Goal: Task Accomplishment & Management: Use online tool/utility

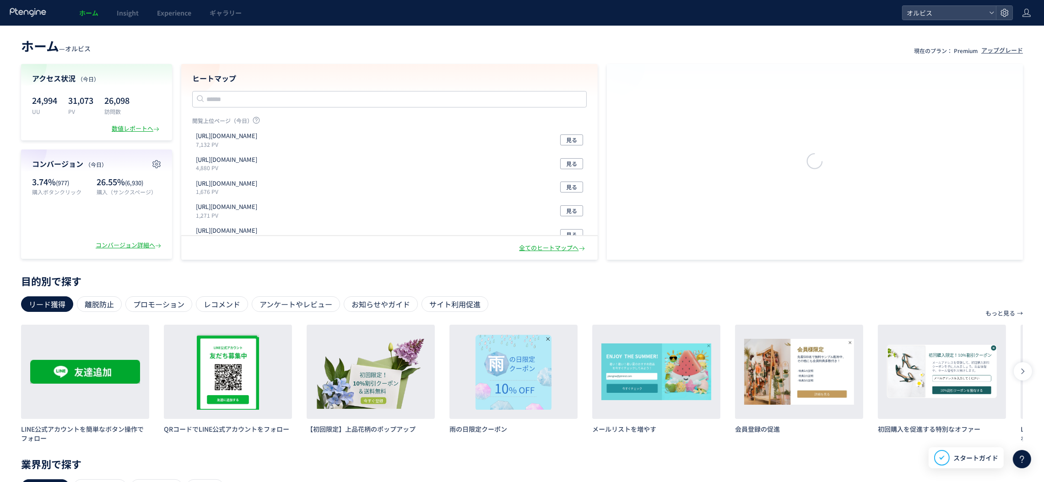
click at [174, 21] on div at bounding box center [173, 23] width 5 height 5
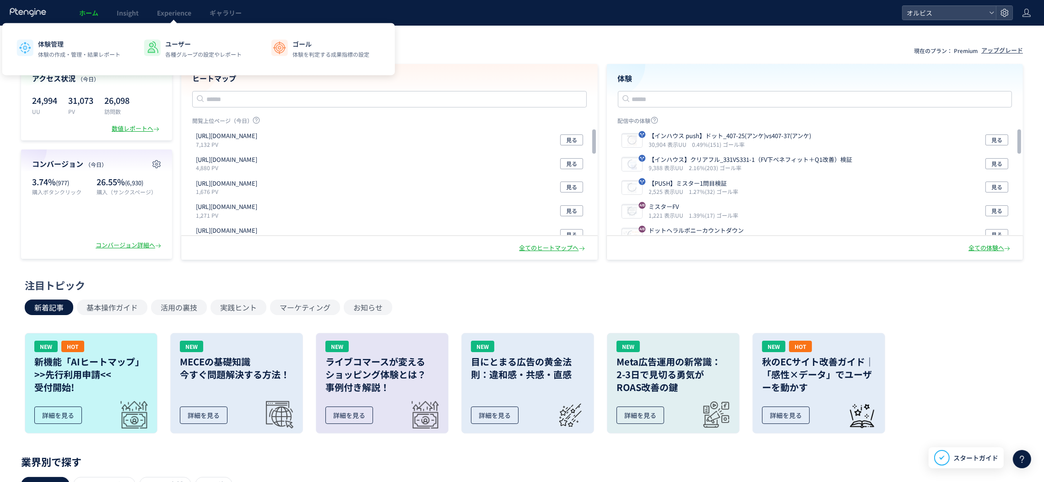
click at [173, 21] on div at bounding box center [173, 23] width 5 height 5
click at [171, 16] on span "Experience" at bounding box center [174, 12] width 34 height 9
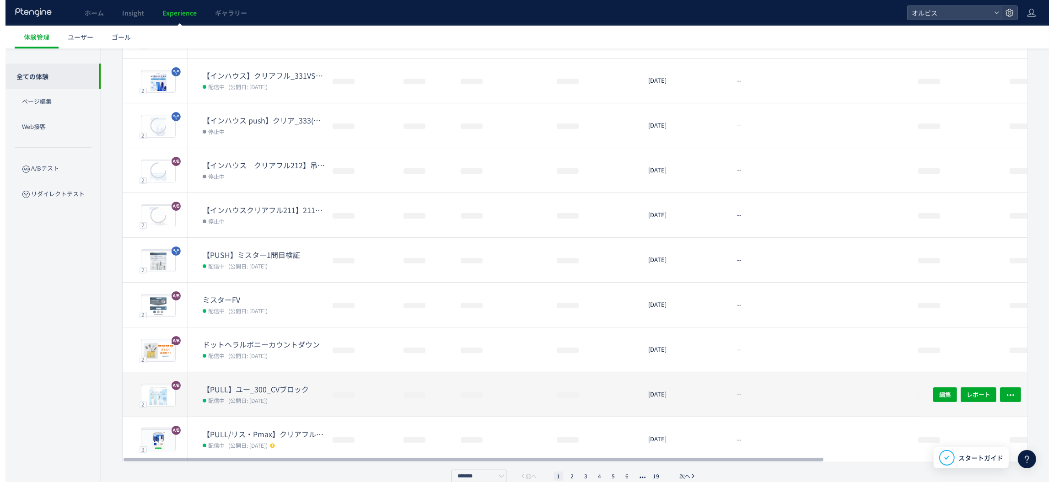
scroll to position [137, 0]
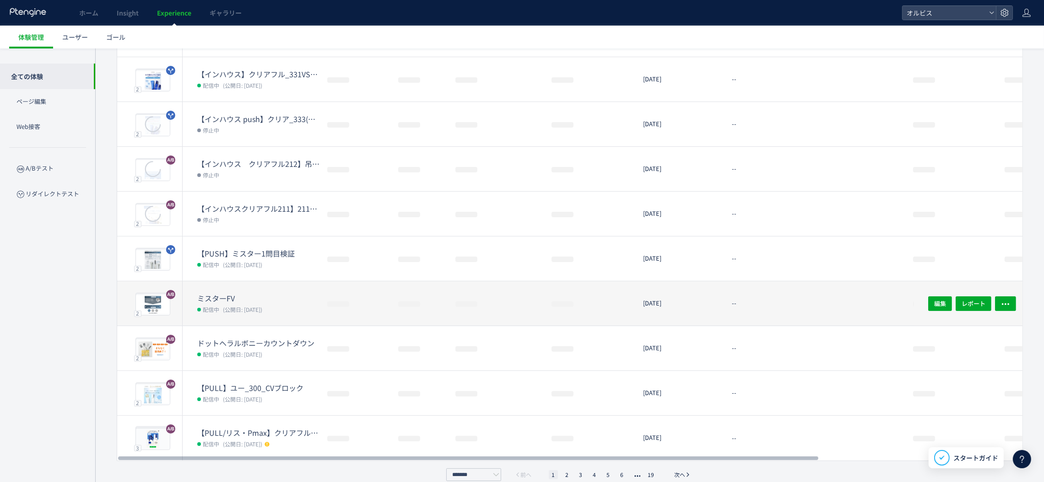
click at [280, 303] on dd "配信中 (公開日: [DATE])" at bounding box center [258, 309] width 123 height 12
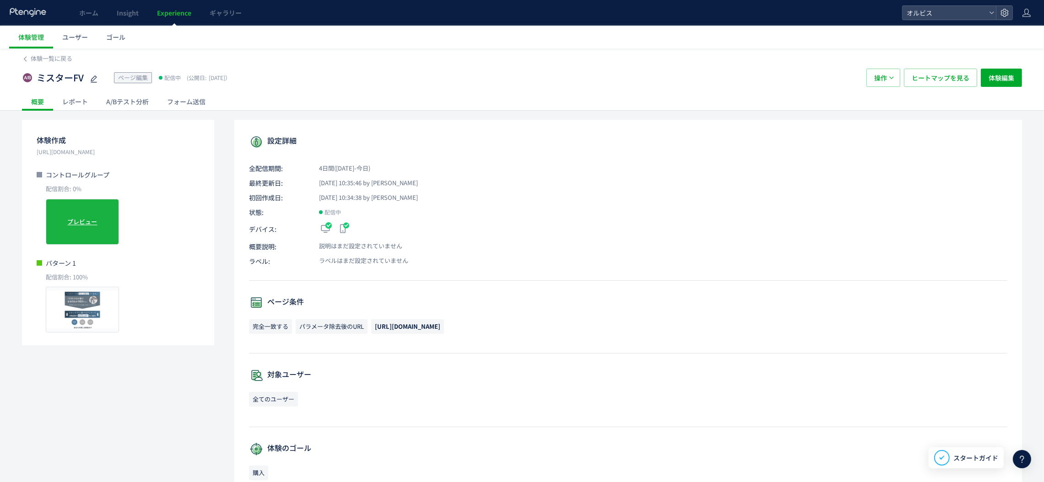
click at [96, 229] on div "オリジナル プレビュー" at bounding box center [82, 222] width 73 height 46
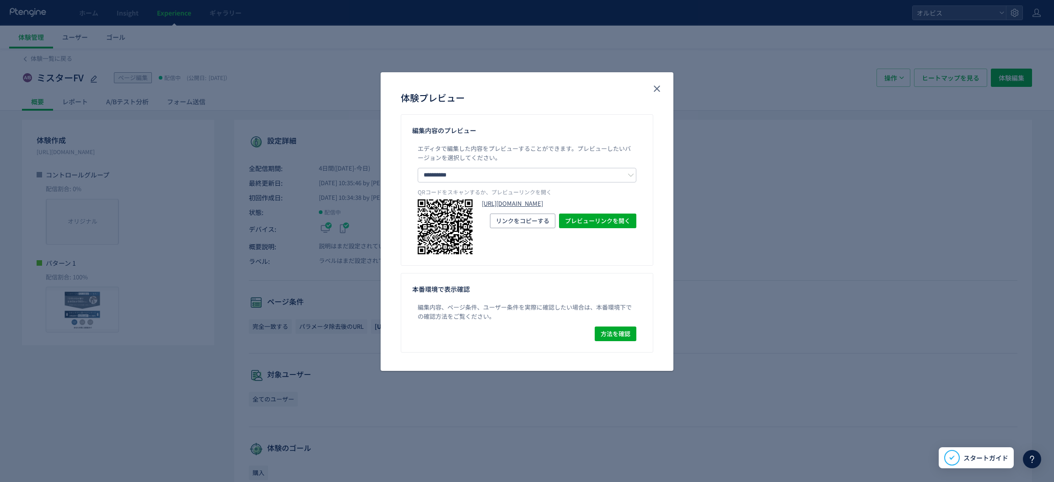
click at [523, 207] on link "[URL][DOMAIN_NAME]" at bounding box center [559, 204] width 155 height 9
click at [656, 89] on icon "close" at bounding box center [657, 88] width 11 height 11
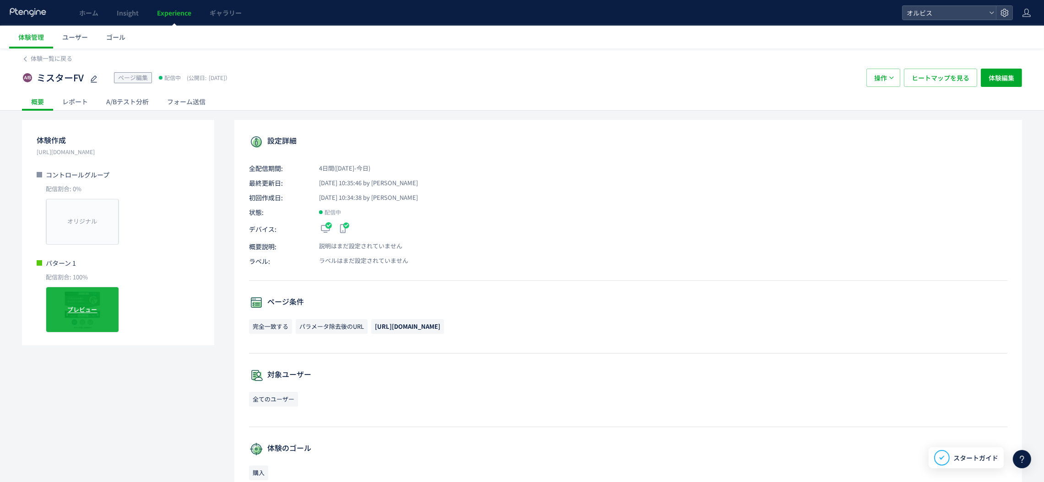
click at [103, 307] on div "プレビュー" at bounding box center [82, 310] width 73 height 46
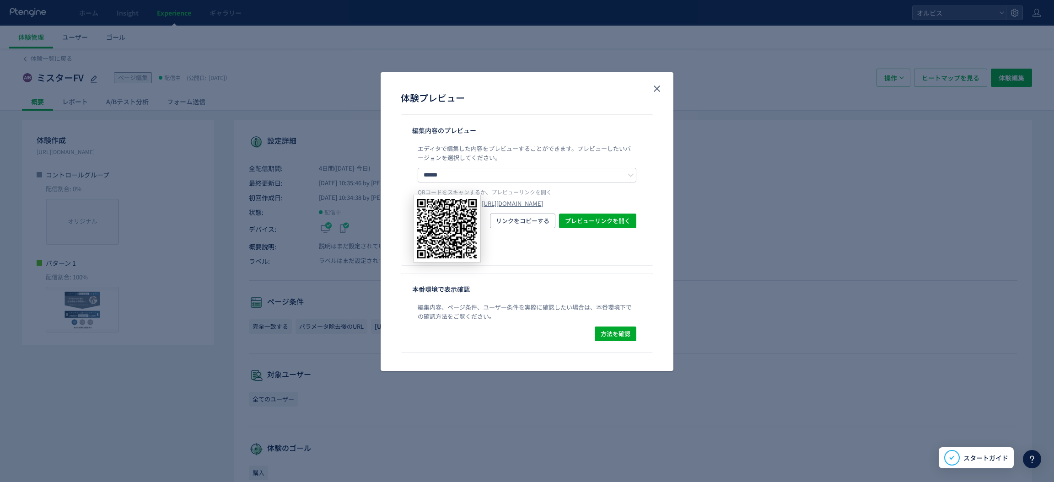
click at [478, 214] on img "体験プレビュー" at bounding box center [447, 229] width 68 height 68
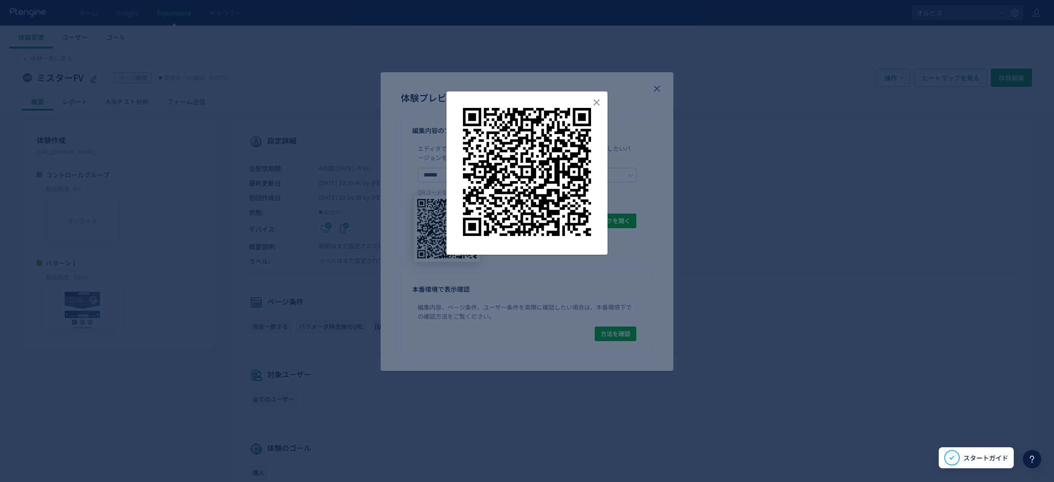
click at [498, 213] on img "dialog" at bounding box center [527, 172] width 128 height 128
click at [626, 216] on div at bounding box center [527, 241] width 1054 height 482
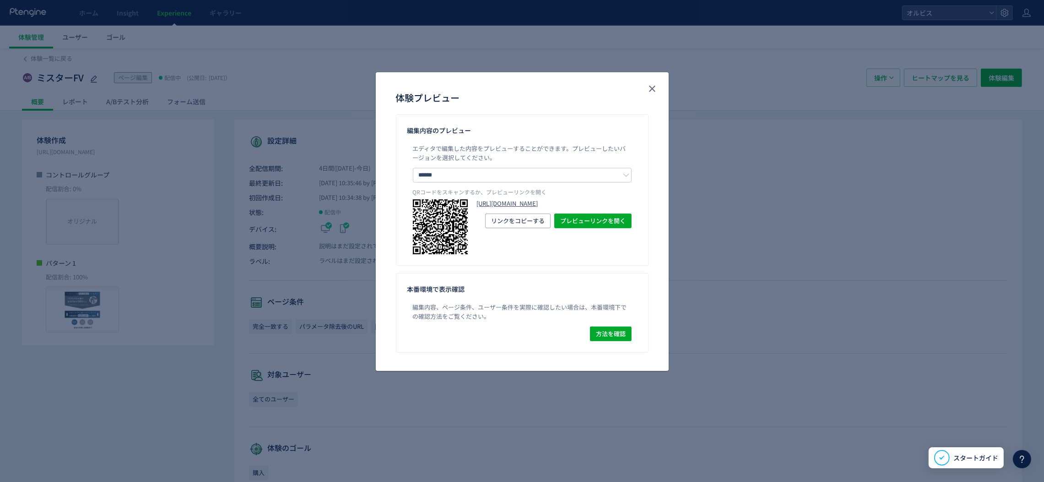
click at [575, 208] on link "[URL][DOMAIN_NAME]" at bounding box center [554, 204] width 155 height 9
click at [647, 84] on icon "close" at bounding box center [652, 88] width 11 height 11
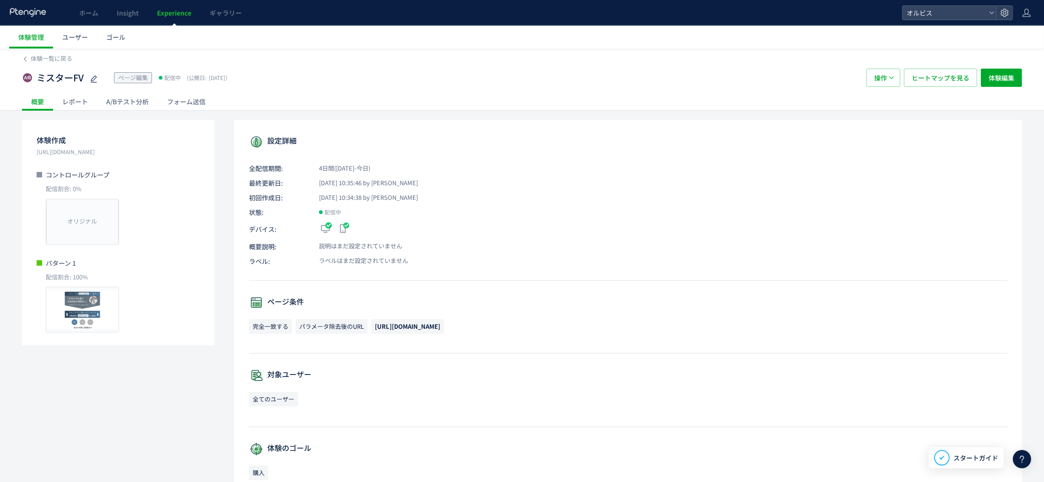
click at [184, 16] on span "Experience" at bounding box center [174, 12] width 34 height 9
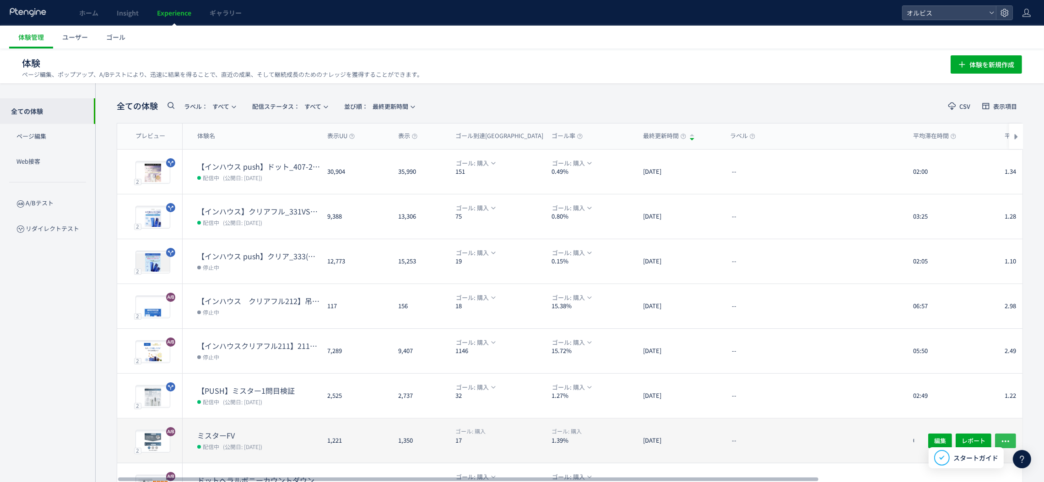
click at [1005, 437] on icon "button" at bounding box center [1005, 441] width 9 height 9
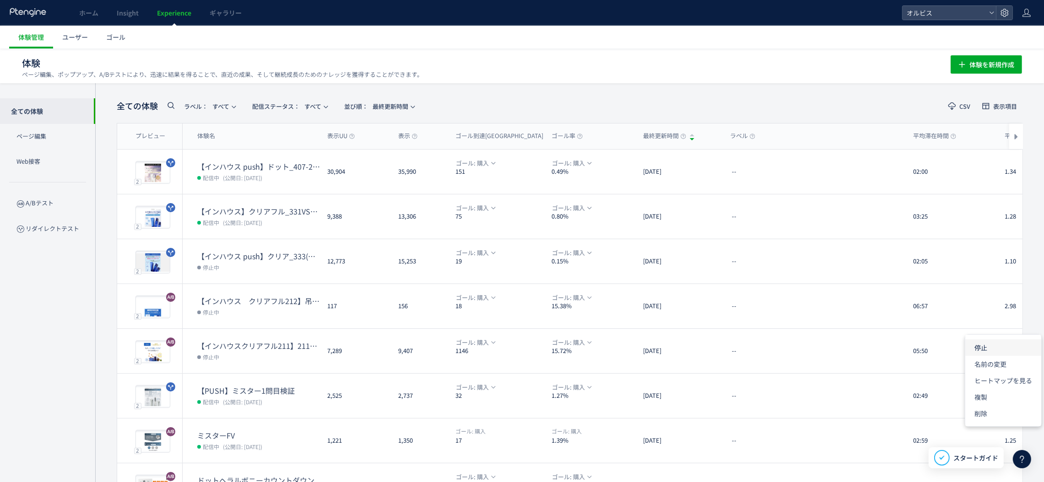
click at [989, 348] on li "停止" at bounding box center [1003, 348] width 76 height 16
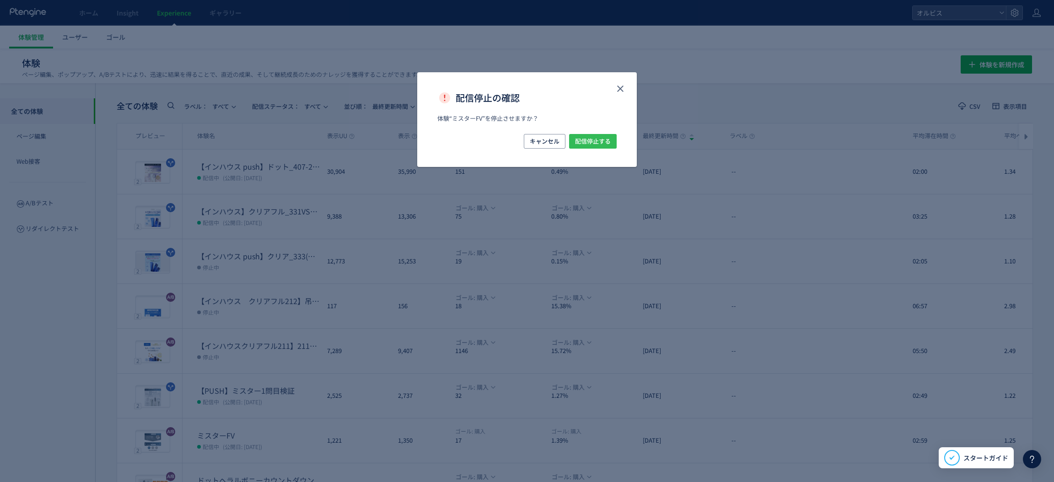
click at [599, 139] on span "配信停止する" at bounding box center [593, 141] width 36 height 15
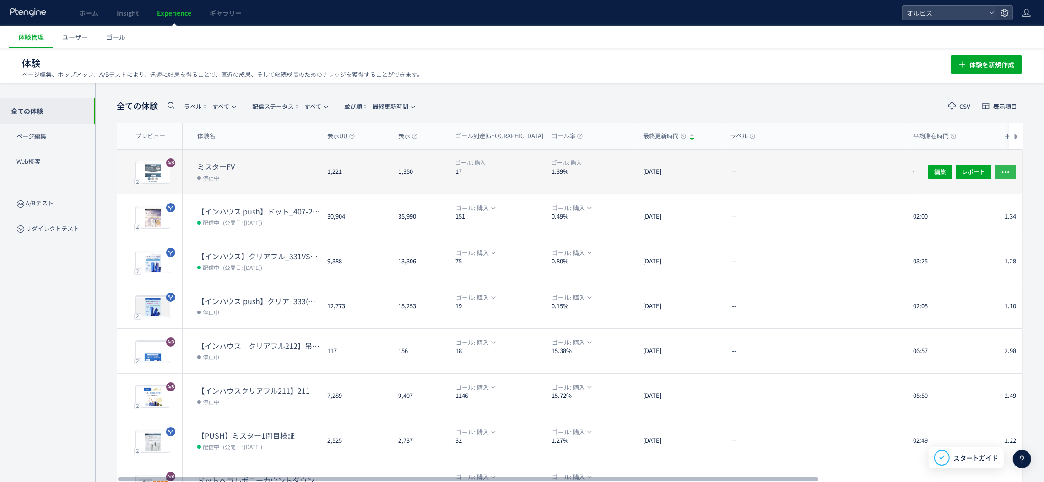
click at [1007, 166] on span "button" at bounding box center [1005, 171] width 9 height 15
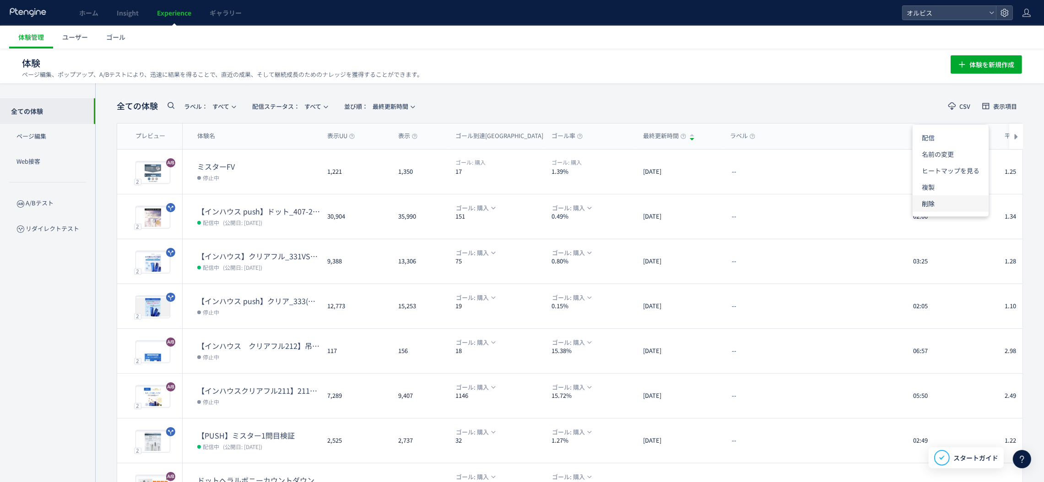
click at [944, 202] on li "削除" at bounding box center [951, 203] width 76 height 16
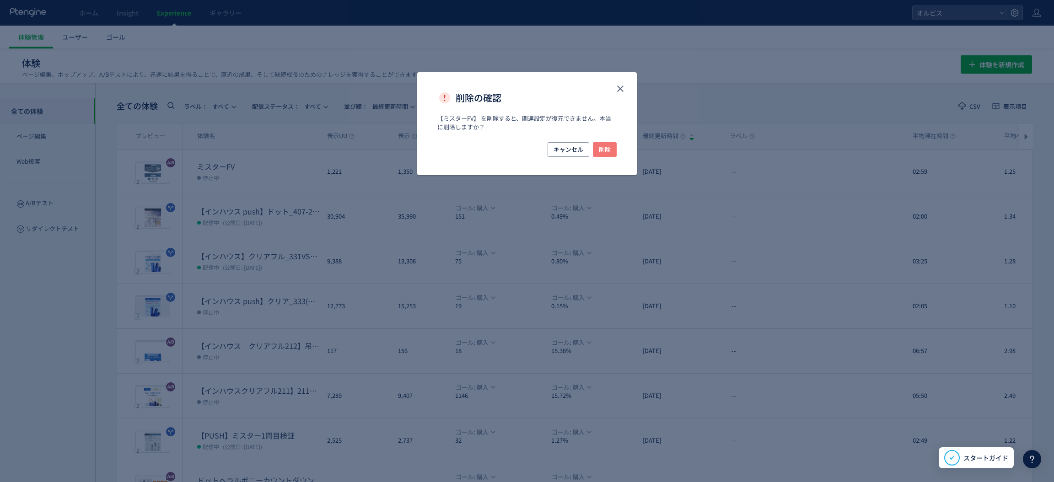
click at [606, 147] on span "削除" at bounding box center [605, 149] width 12 height 15
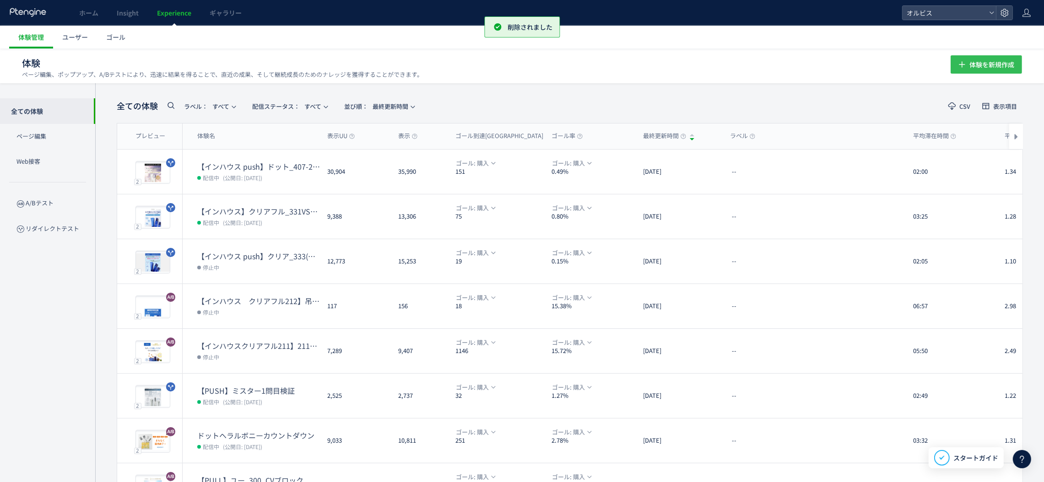
click at [967, 65] on icon "button" at bounding box center [961, 64] width 11 height 11
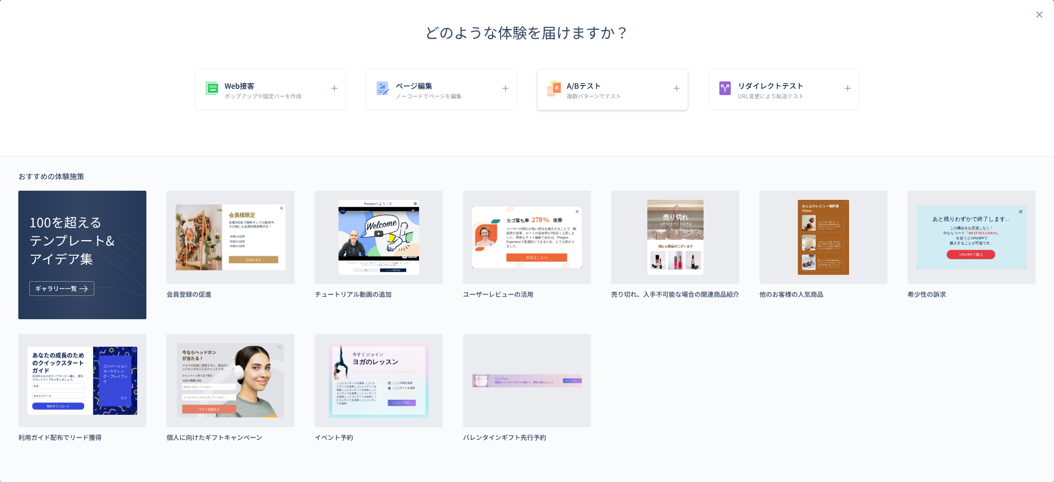
click at [625, 98] on div "A/Bテスト 複数パターンでテスト" at bounding box center [612, 90] width 151 height 42
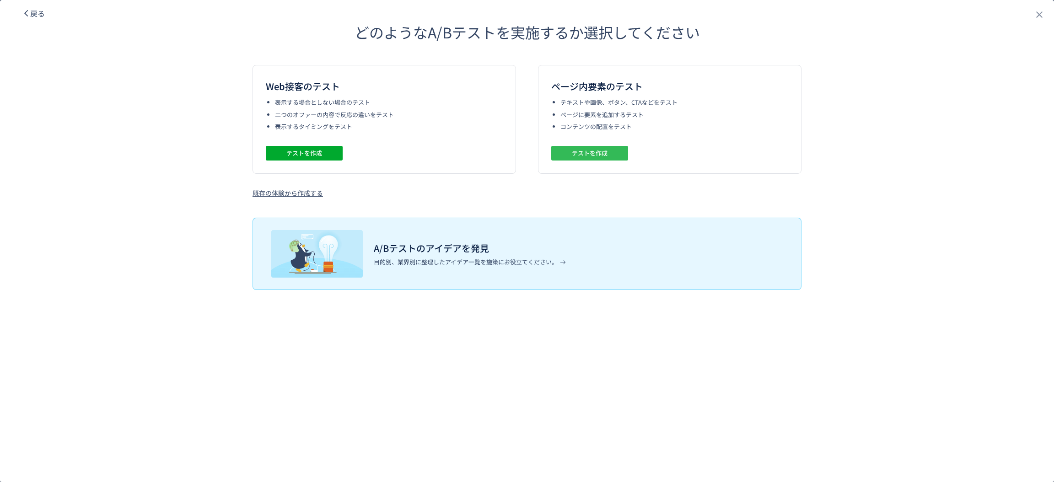
click at [603, 155] on span "テストを作成" at bounding box center [590, 153] width 36 height 15
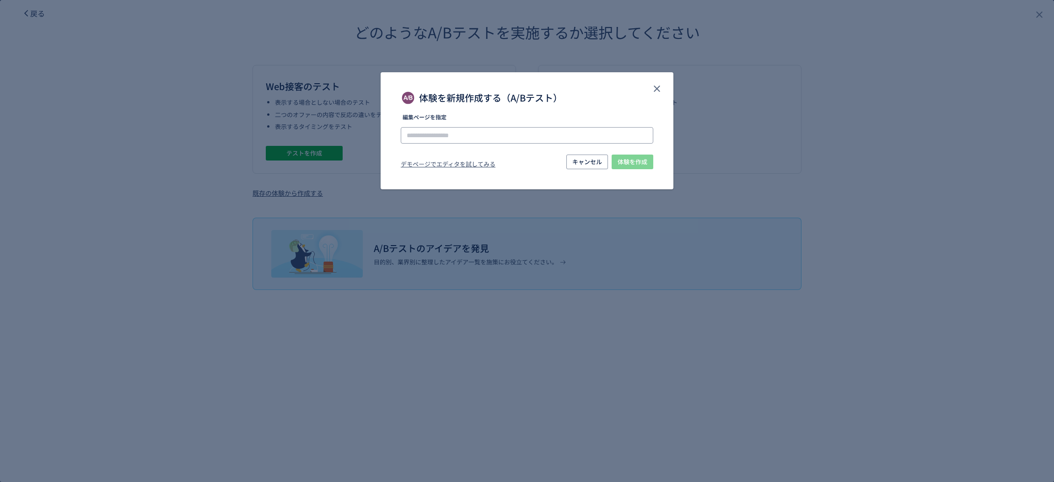
click at [534, 130] on input "体験を新規作成する（A/Bテスト）" at bounding box center [527, 135] width 253 height 16
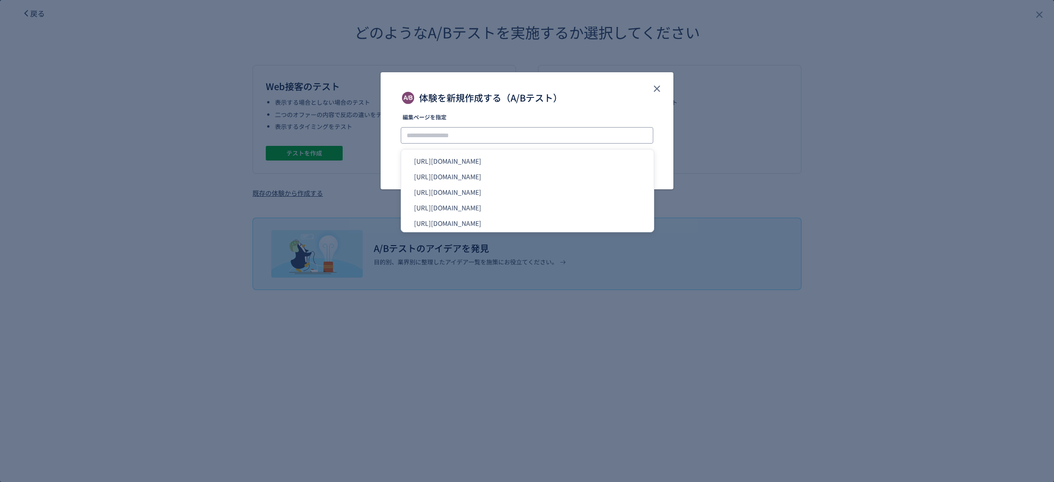
paste input "**********"
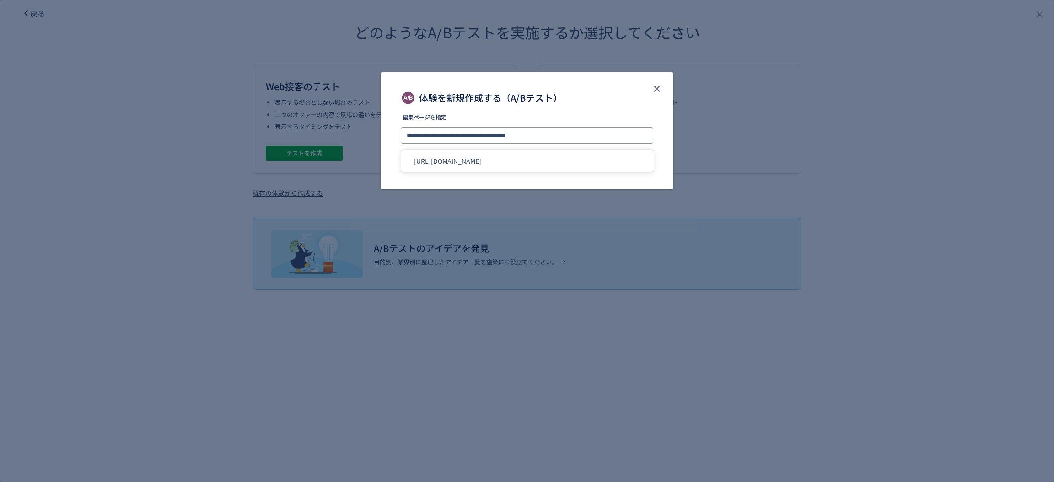
type input "**********"
click at [580, 113] on div "**********" at bounding box center [527, 130] width 293 height 117
click at [625, 160] on span "体験を作成" at bounding box center [633, 162] width 30 height 15
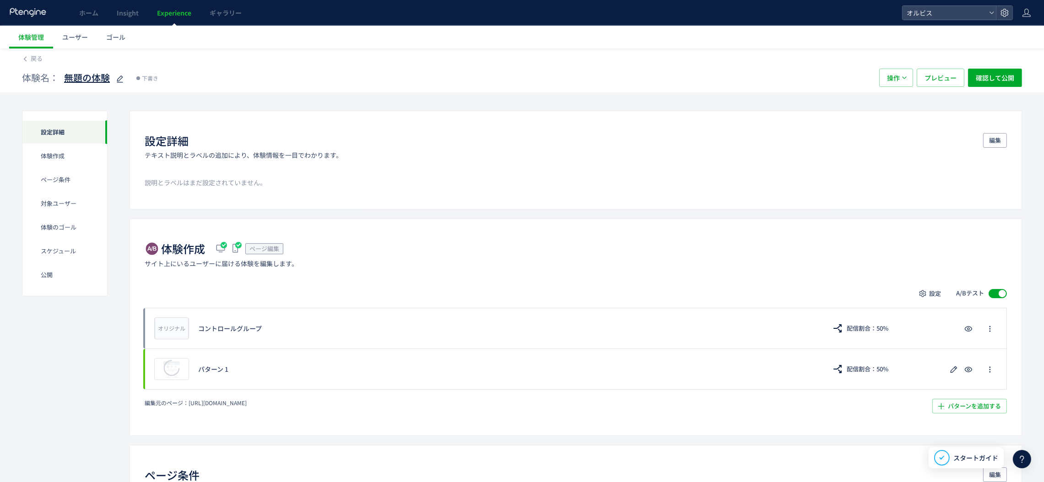
click at [117, 81] on use at bounding box center [120, 79] width 6 height 7
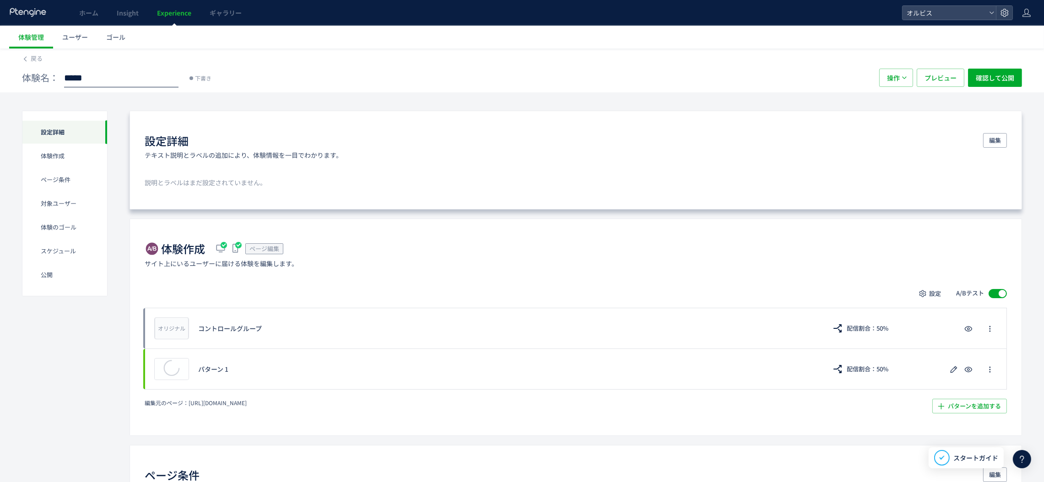
type input "******"
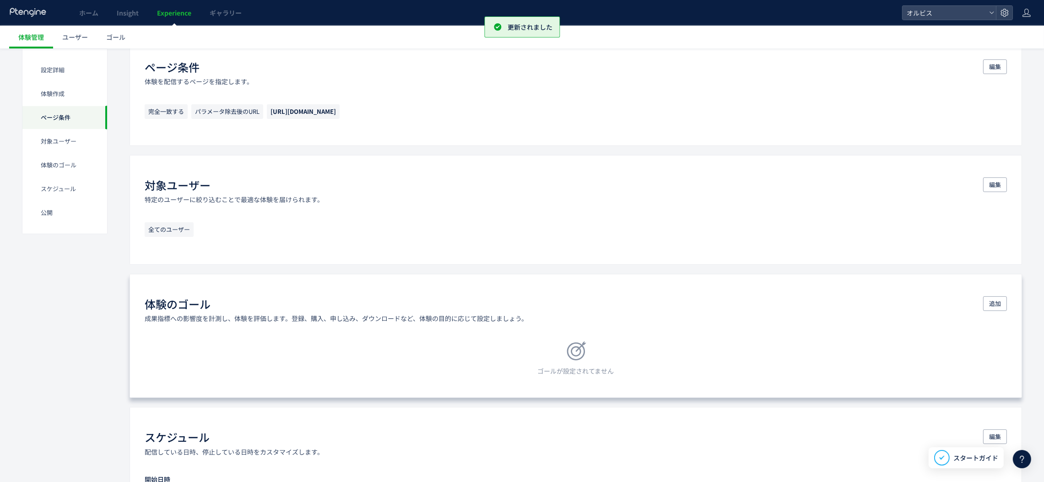
scroll to position [411, 0]
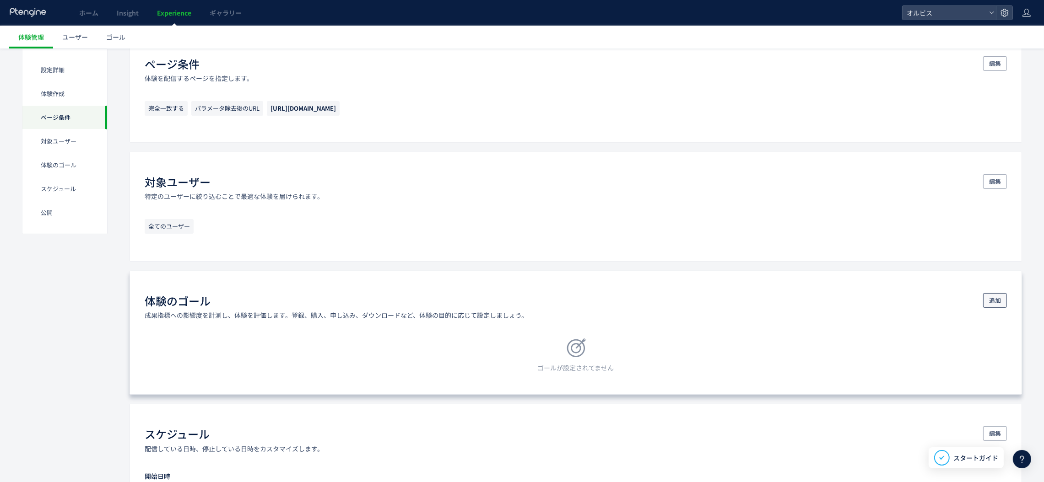
click at [1000, 301] on span "追加" at bounding box center [995, 300] width 12 height 15
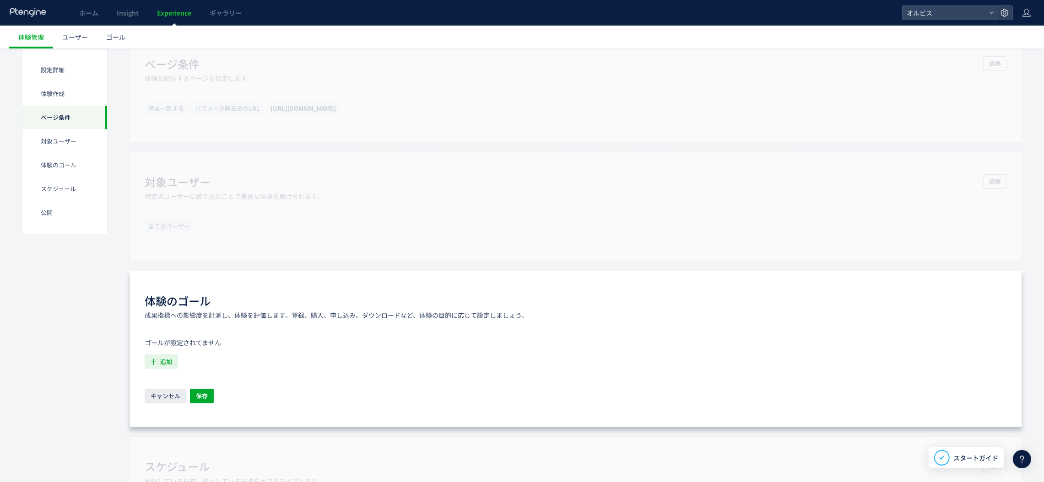
click at [158, 362] on icon "button" at bounding box center [154, 362] width 10 height 10
click at [204, 452] on li "購入 購入 条件： 元のページページorder/thanksに 含むページに訪問した場合" at bounding box center [232, 456] width 166 height 15
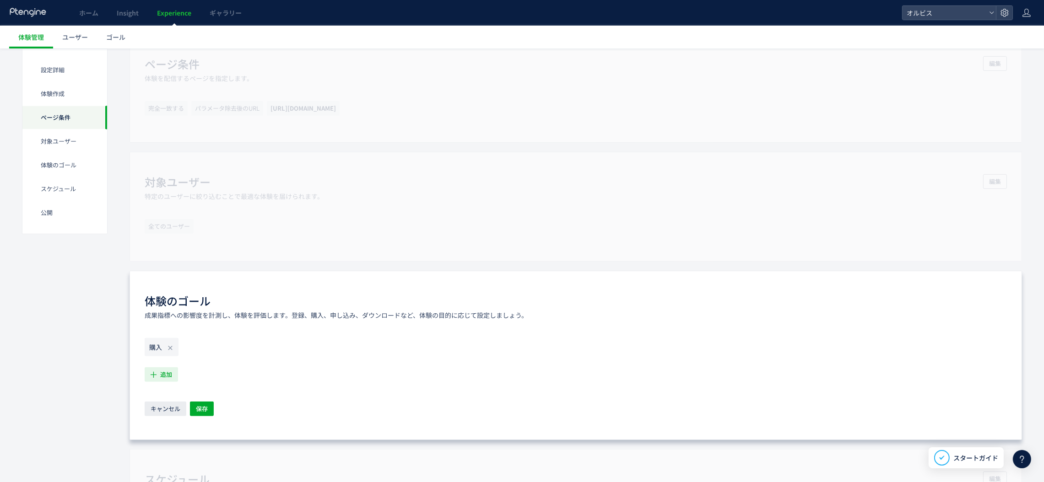
click at [162, 375] on span "追加" at bounding box center [166, 374] width 12 height 15
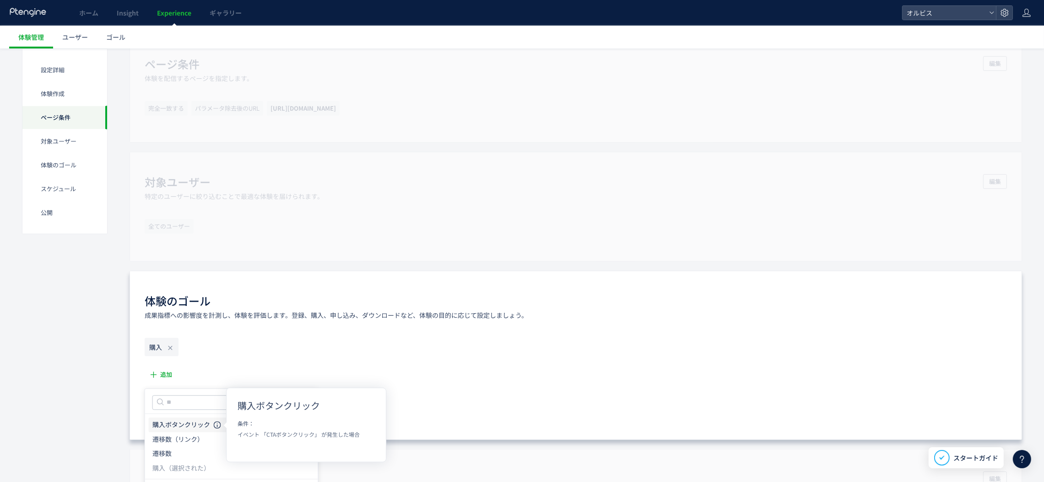
click at [217, 425] on use at bounding box center [217, 424] width 7 height 7
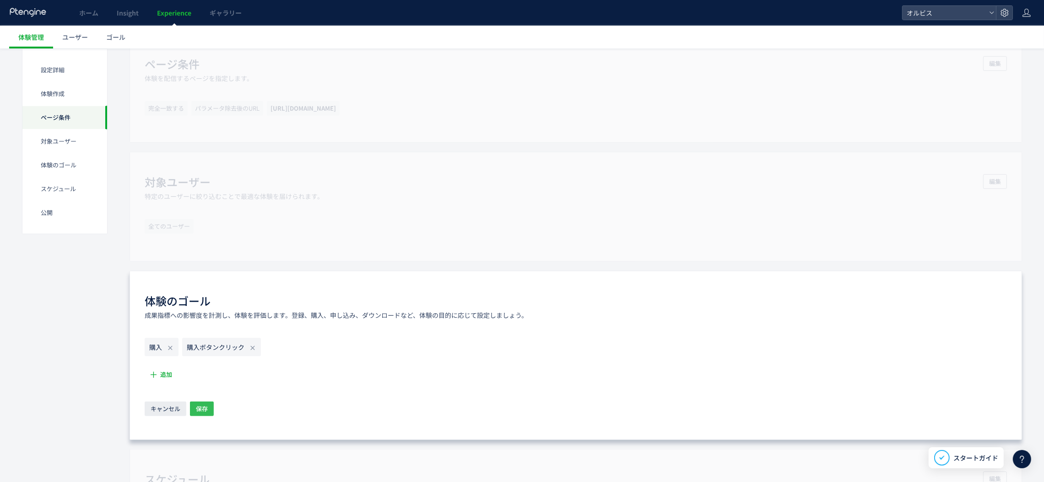
click at [198, 403] on span "保存" at bounding box center [202, 409] width 12 height 15
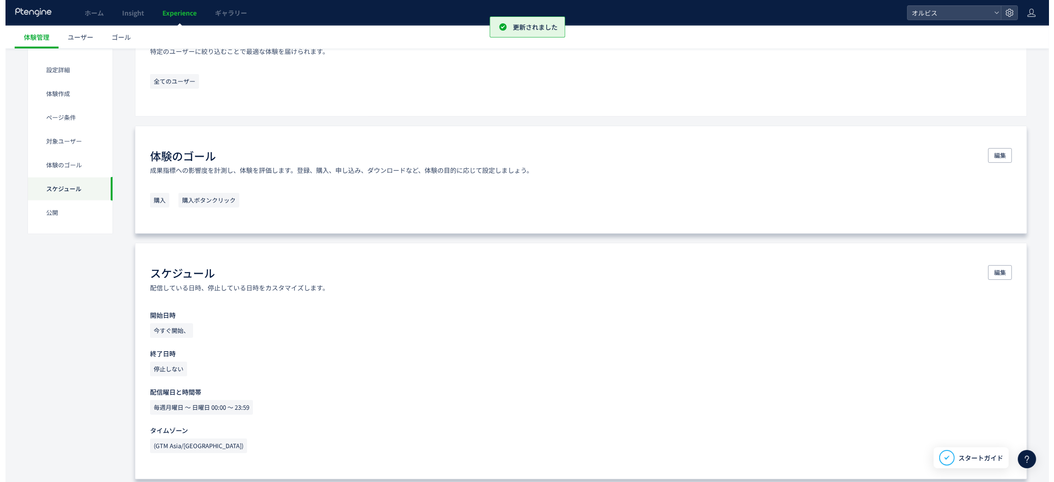
scroll to position [740, 0]
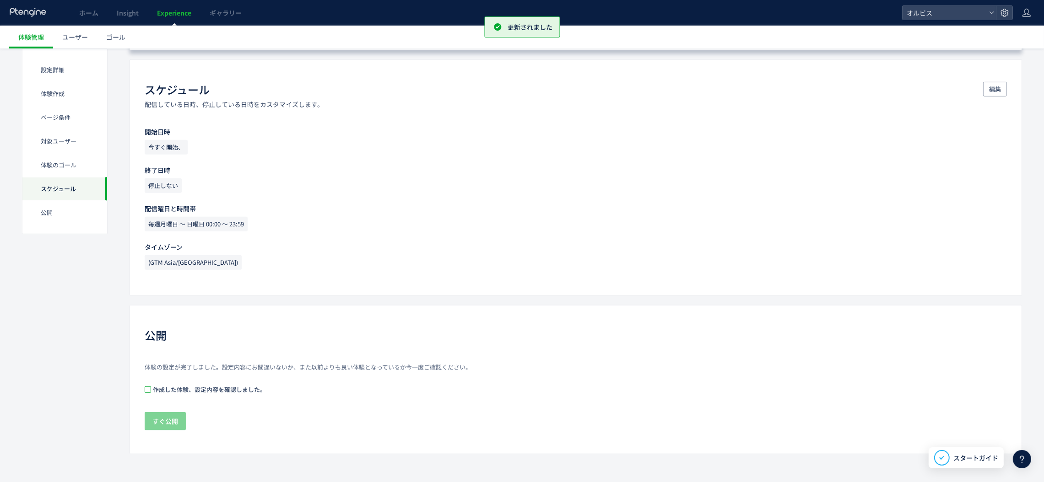
click at [151, 390] on span at bounding box center [148, 390] width 6 height 6
click at [162, 410] on div "体験の設定が完了しました。設定内容にお間違いないか、また以前よりも良い体験となっているか今一度ご確認ください。 作成した体験、設定内容を確認しました。 すぐ公開" at bounding box center [576, 397] width 862 height 69
click at [167, 424] on span "すぐ公開" at bounding box center [165, 421] width 26 height 18
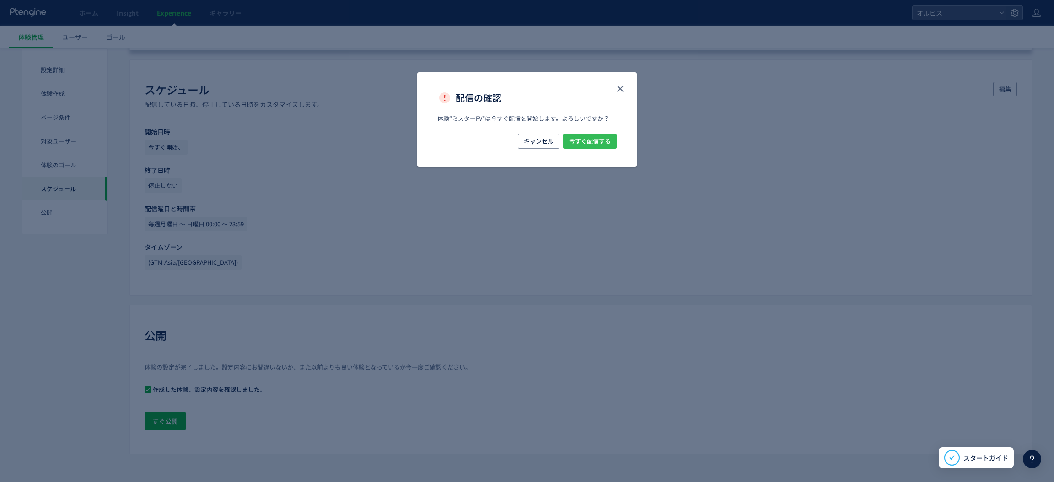
click at [583, 142] on span "今すぐ配信する" at bounding box center [590, 141] width 42 height 15
